Goal: Information Seeking & Learning: Learn about a topic

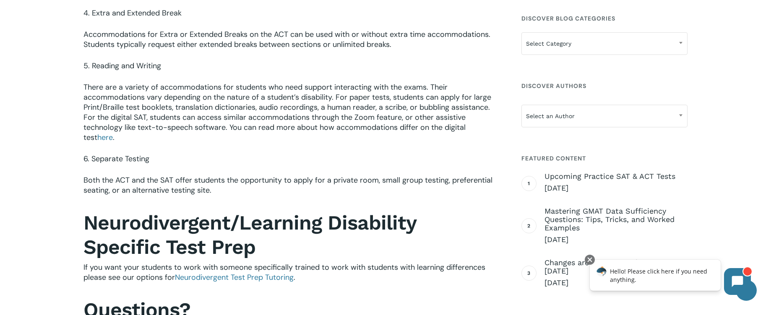
scroll to position [1249, 0]
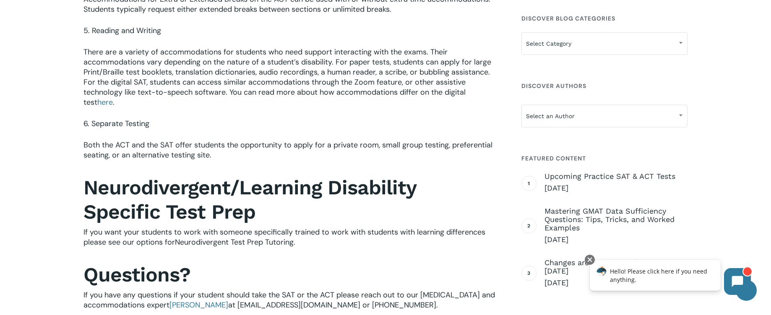
click at [218, 237] on span "Neurodivergent Test Prep Tutoring" at bounding box center [234, 242] width 119 height 10
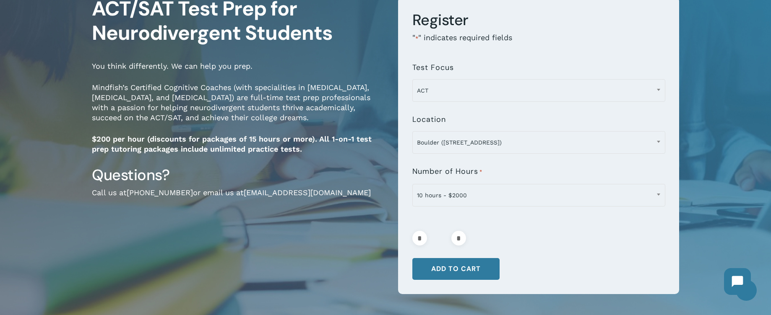
scroll to position [115, 0]
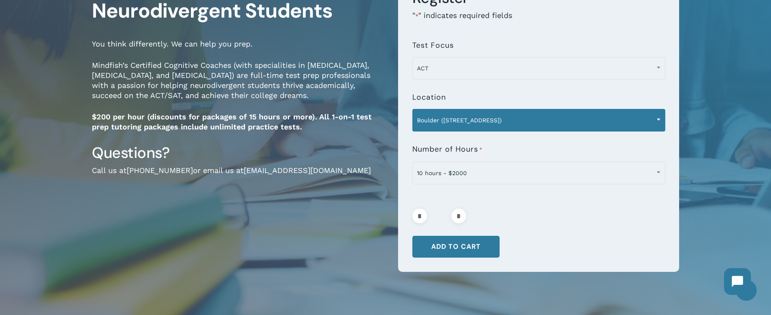
click at [429, 117] on span "Boulder (1320 Pearl St.)" at bounding box center [539, 121] width 252 height 18
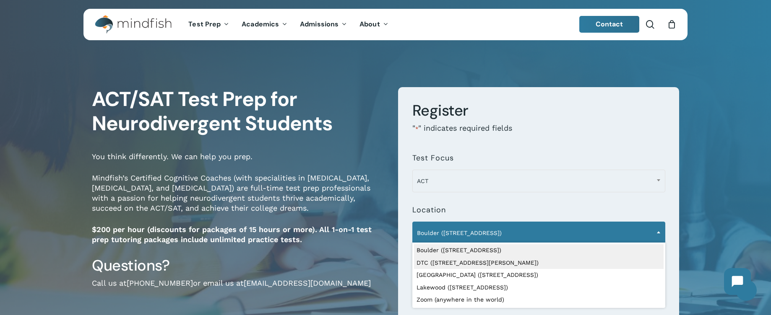
scroll to position [0, 0]
